Goal: Information Seeking & Learning: Learn about a topic

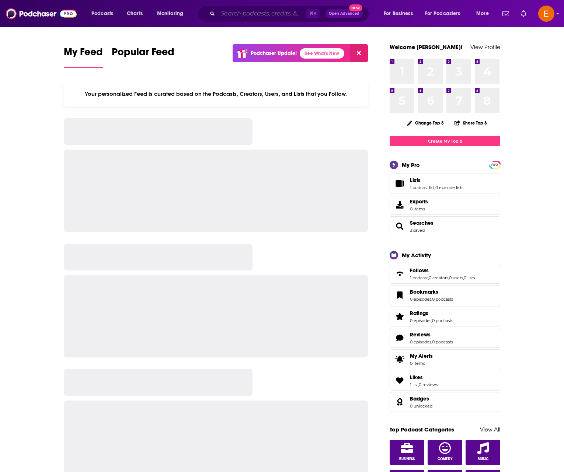
click at [231, 14] on input "Search podcasts, credits, & more..." at bounding box center [262, 14] width 88 height 12
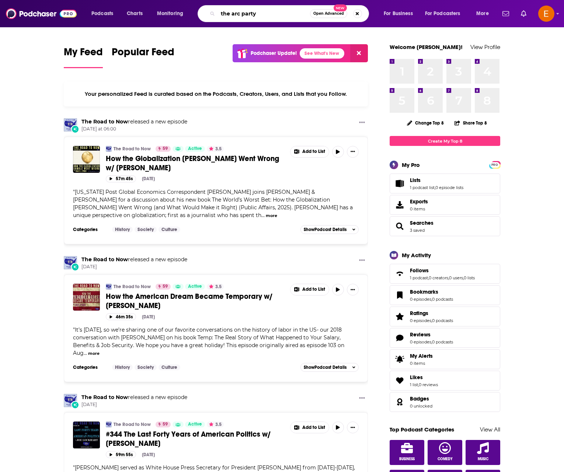
type input "the arc party"
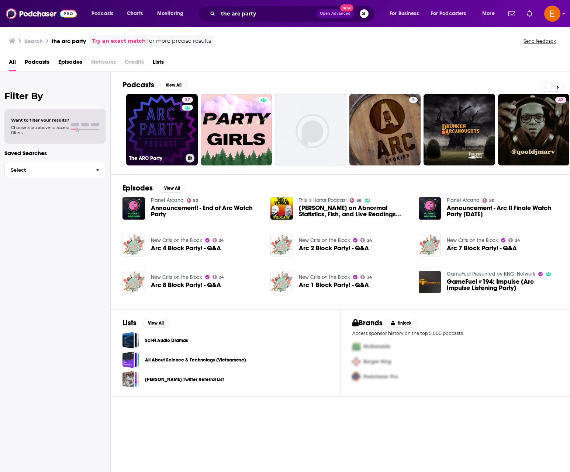
click at [162, 125] on link "37 The ARC Party" at bounding box center [162, 130] width 72 height 72
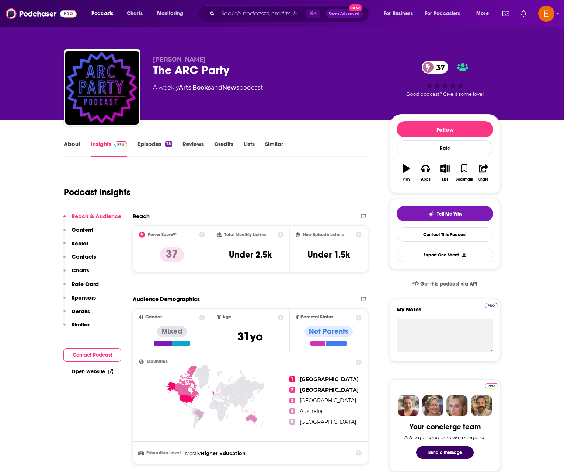
click at [69, 242] on button "Social" at bounding box center [75, 247] width 25 height 14
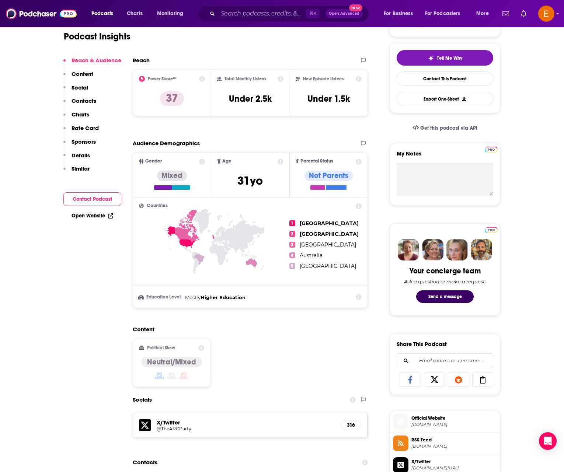
scroll to position [24, 0]
